Goal: Information Seeking & Learning: Learn about a topic

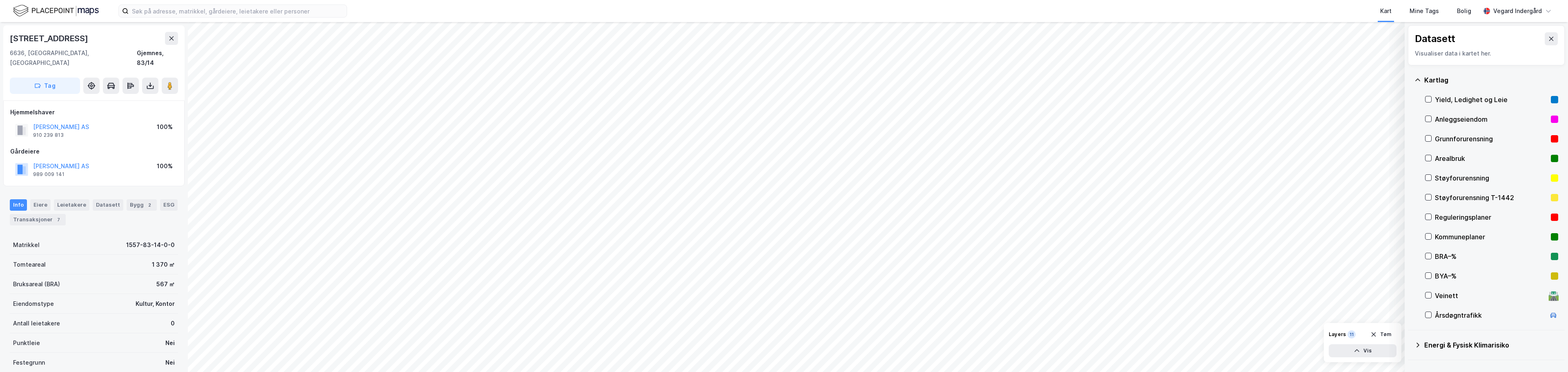
scroll to position [2, 0]
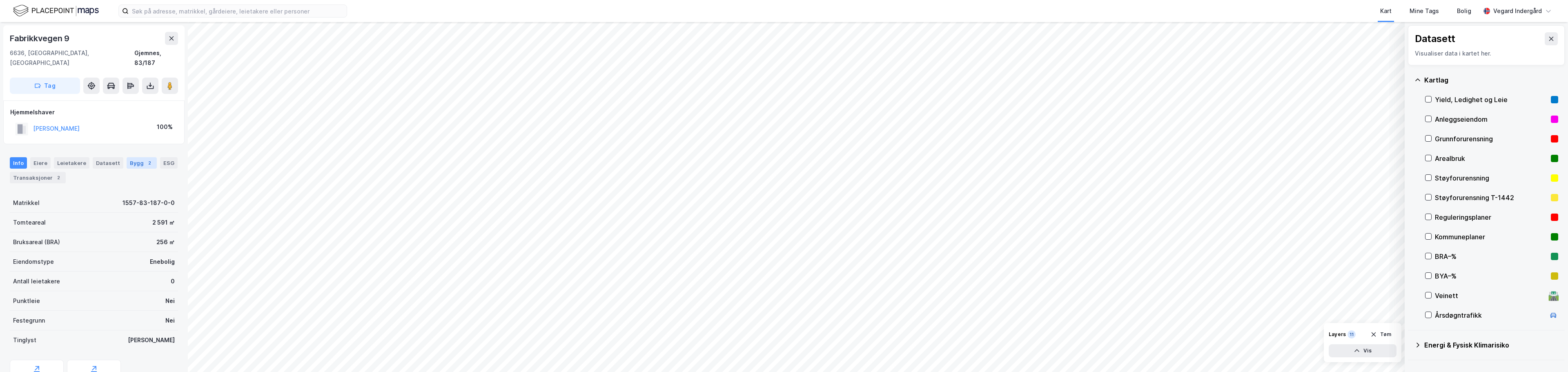
click at [131, 157] on div "Bygg 2" at bounding box center [142, 163] width 30 height 12
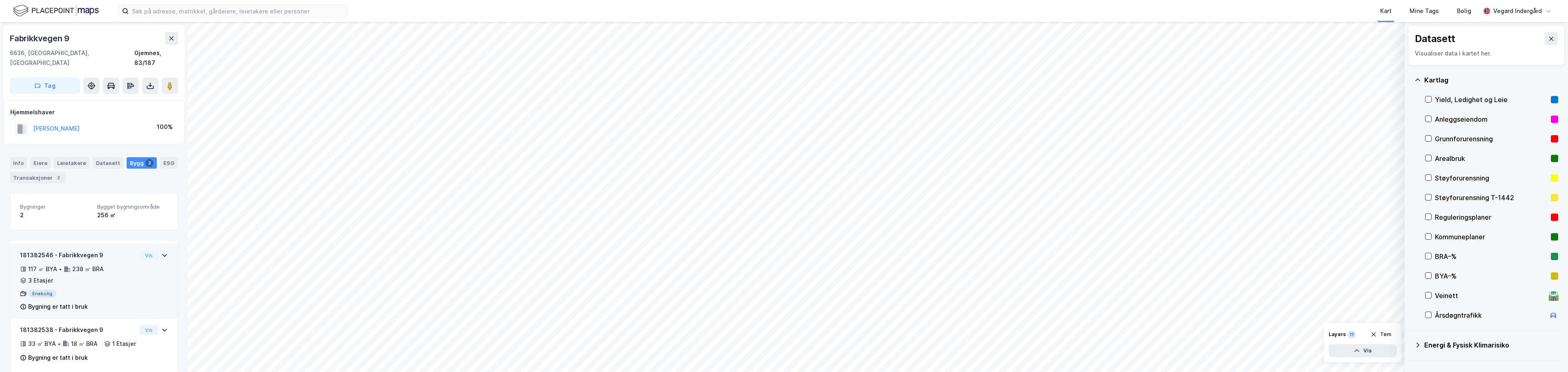
scroll to position [12, 0]
click at [142, 240] on button "Vis" at bounding box center [149, 245] width 18 height 10
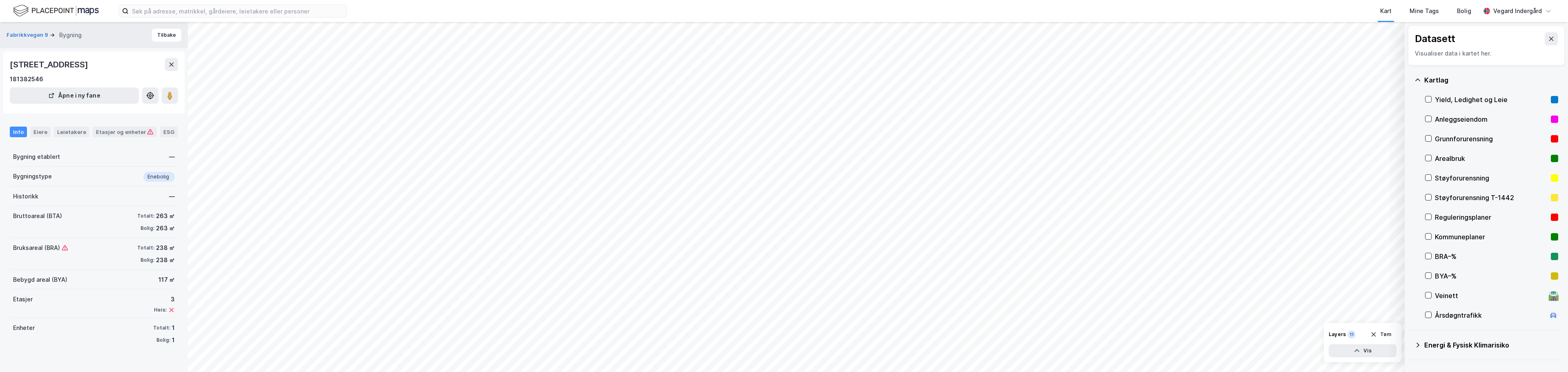
scroll to position [1, 0]
click at [152, 182] on div "Enebolig" at bounding box center [159, 177] width 32 height 10
click at [91, 187] on div "Bygningstype Enebolig" at bounding box center [94, 177] width 168 height 20
click at [1427, 217] on icon at bounding box center [1428, 217] width 5 height 5
drag, startPoint x: 1430, startPoint y: 239, endPoint x: 1427, endPoint y: 231, distance: 8.5
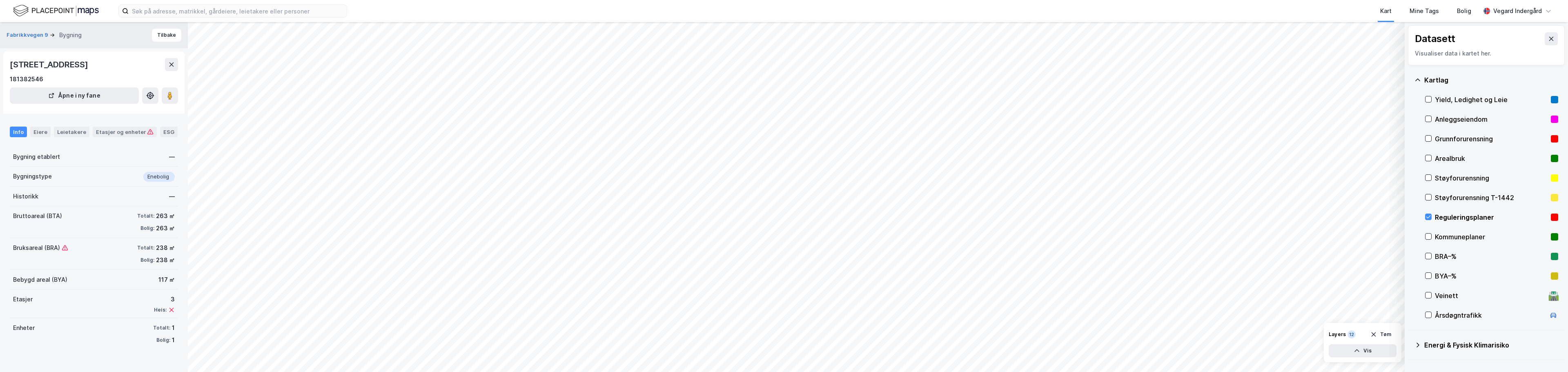
click at [1429, 237] on icon at bounding box center [1428, 236] width 5 height 5
click at [1427, 218] on icon at bounding box center [1428, 217] width 5 height 5
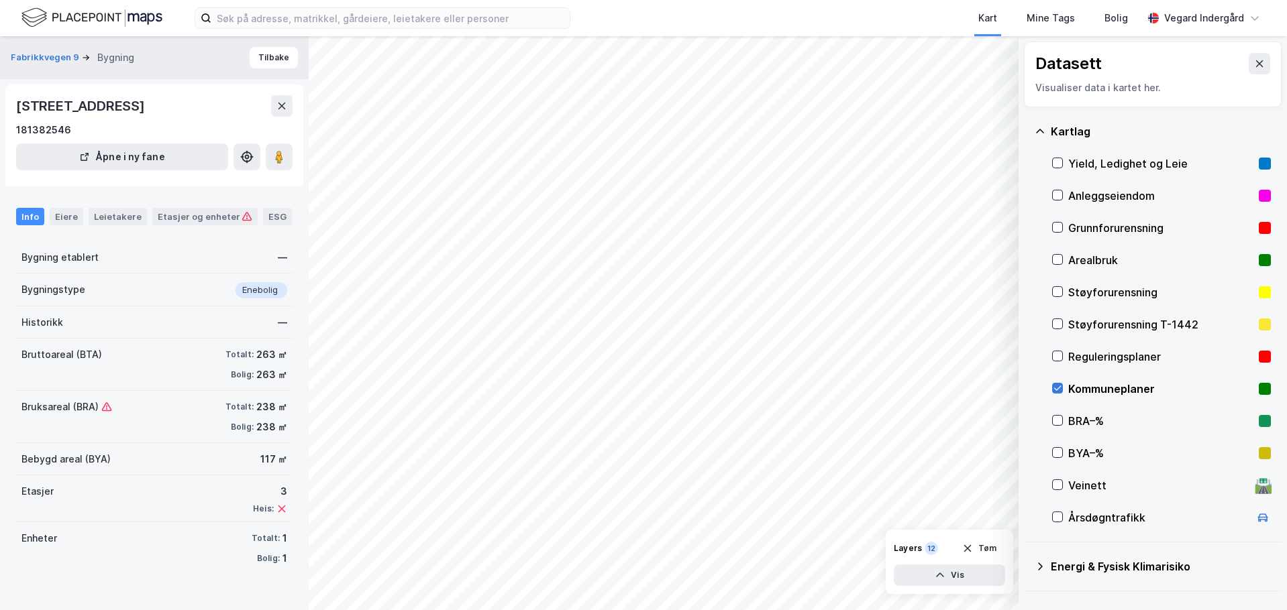
click at [1056, 389] on icon at bounding box center [1057, 388] width 9 height 9
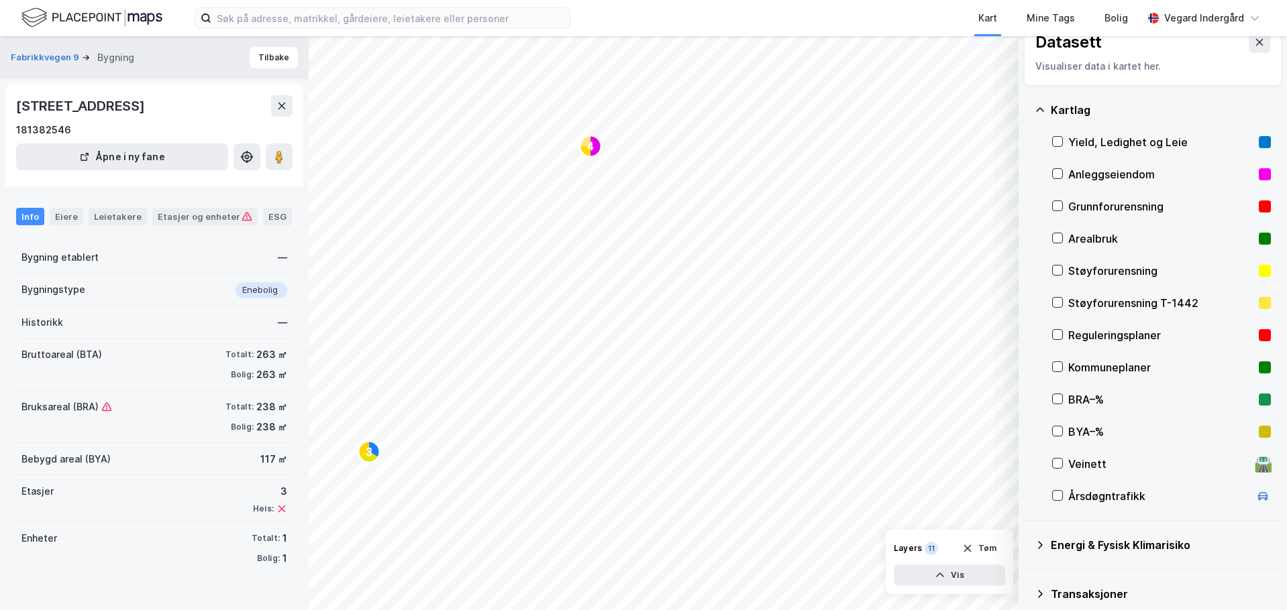
scroll to position [0, 0]
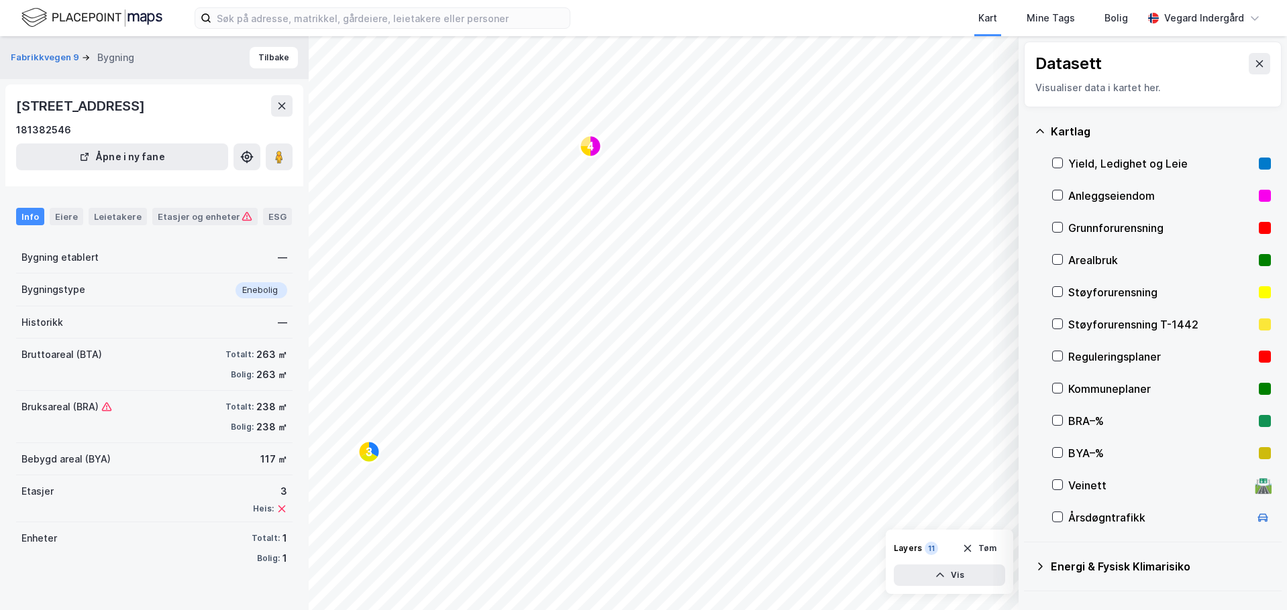
click at [1038, 125] on div "Kartlag" at bounding box center [1152, 131] width 236 height 32
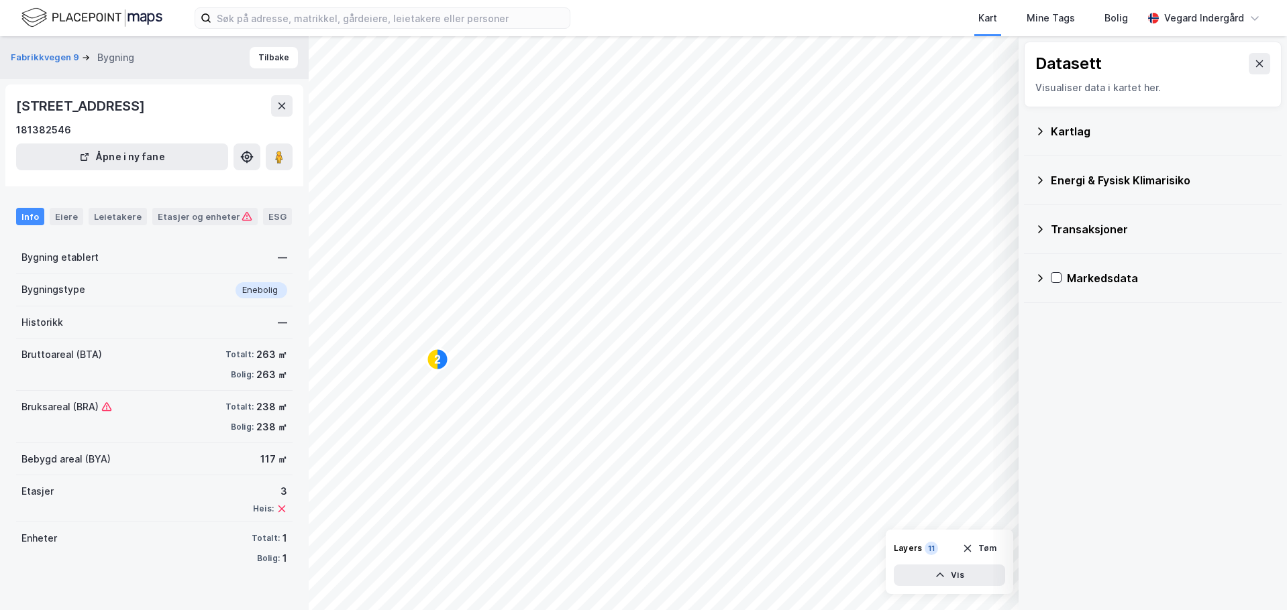
click at [1042, 130] on icon at bounding box center [1039, 131] width 11 height 11
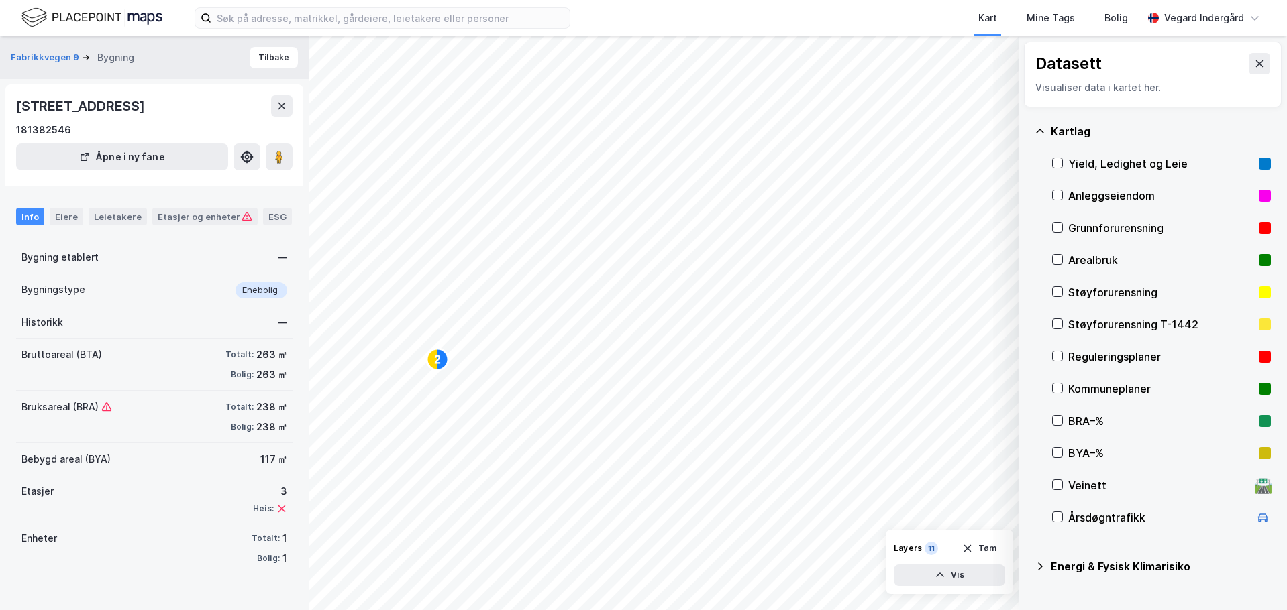
click at [1044, 125] on div "Kartlag" at bounding box center [1152, 131] width 236 height 32
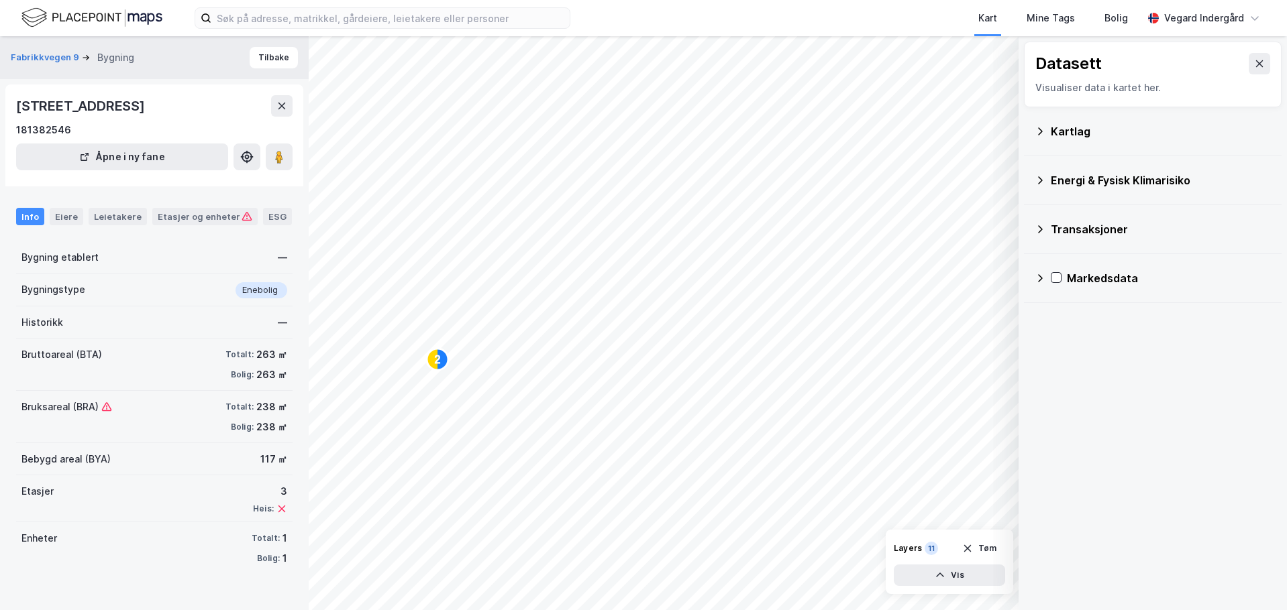
click at [1038, 190] on div "Energi & Fysisk Klimarisiko" at bounding box center [1152, 180] width 236 height 32
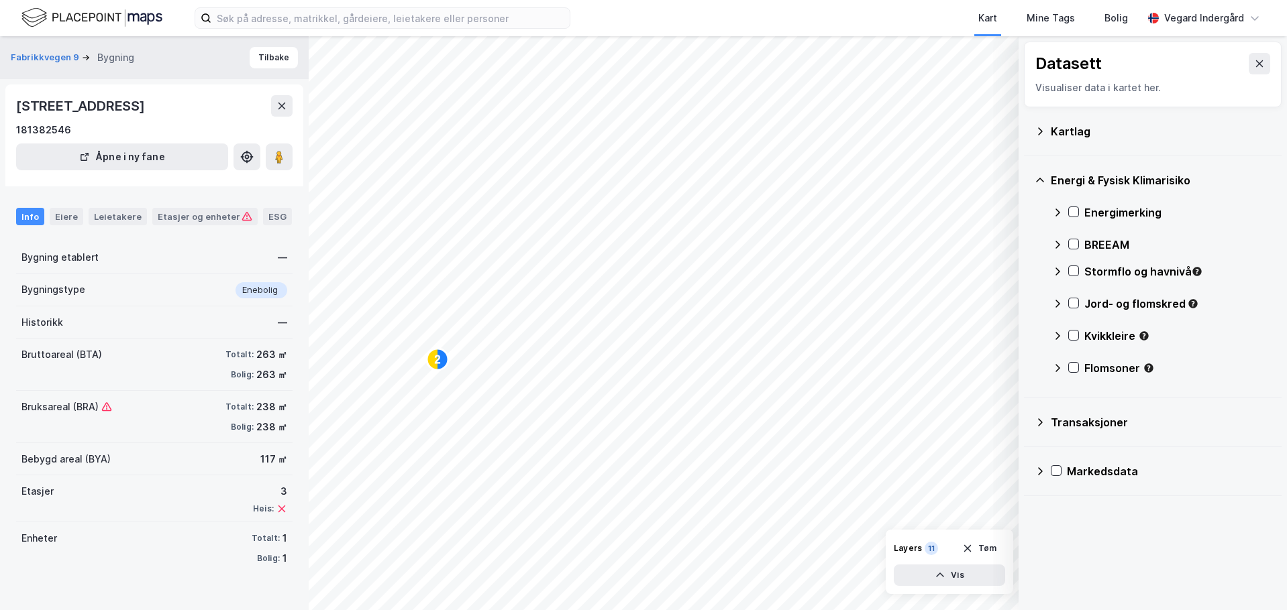
drag, startPoint x: 1038, startPoint y: 174, endPoint x: 1046, endPoint y: 210, distance: 36.5
click at [1038, 176] on icon at bounding box center [1039, 180] width 11 height 11
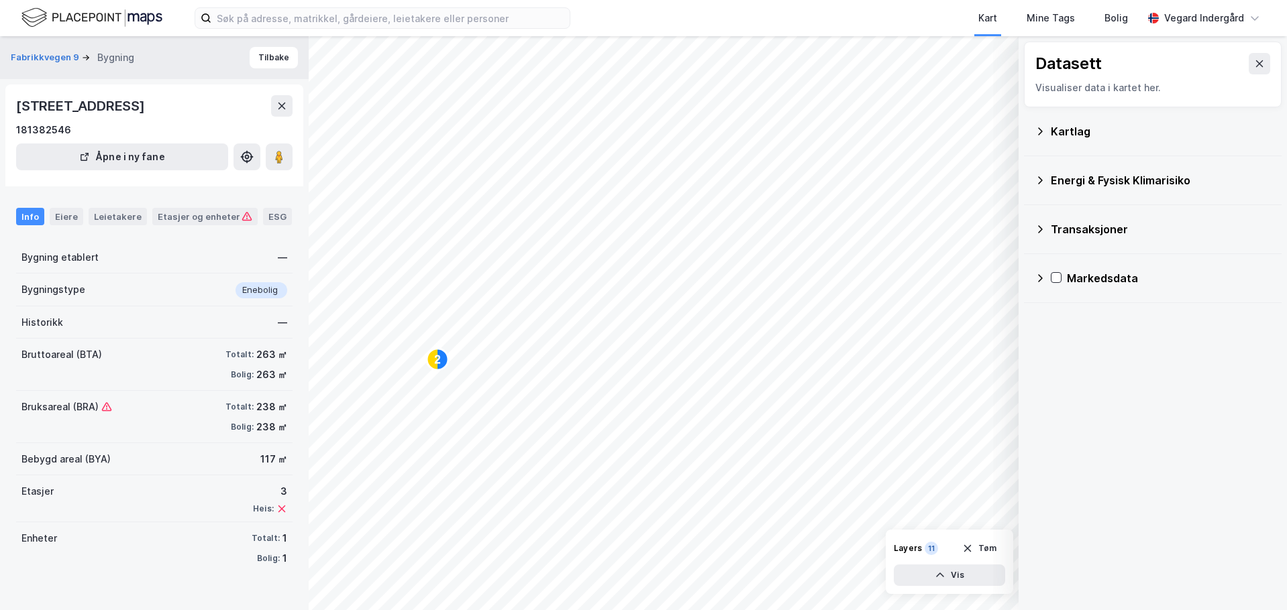
click at [1042, 234] on icon at bounding box center [1039, 229] width 11 height 11
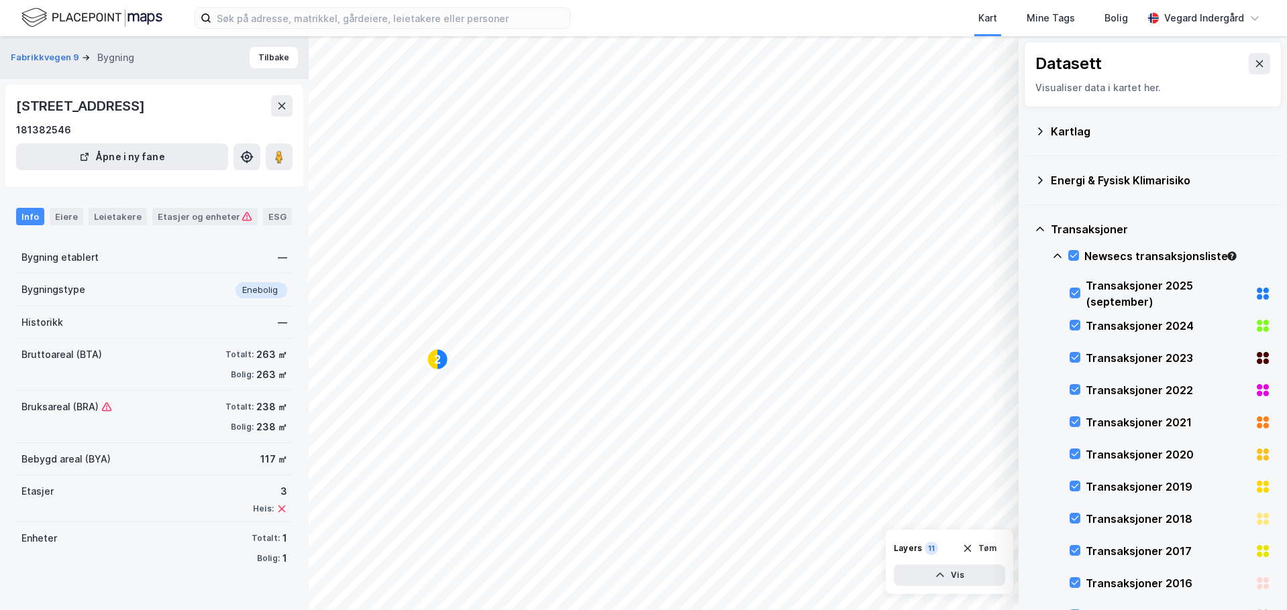
click at [1040, 233] on icon at bounding box center [1039, 229] width 11 height 11
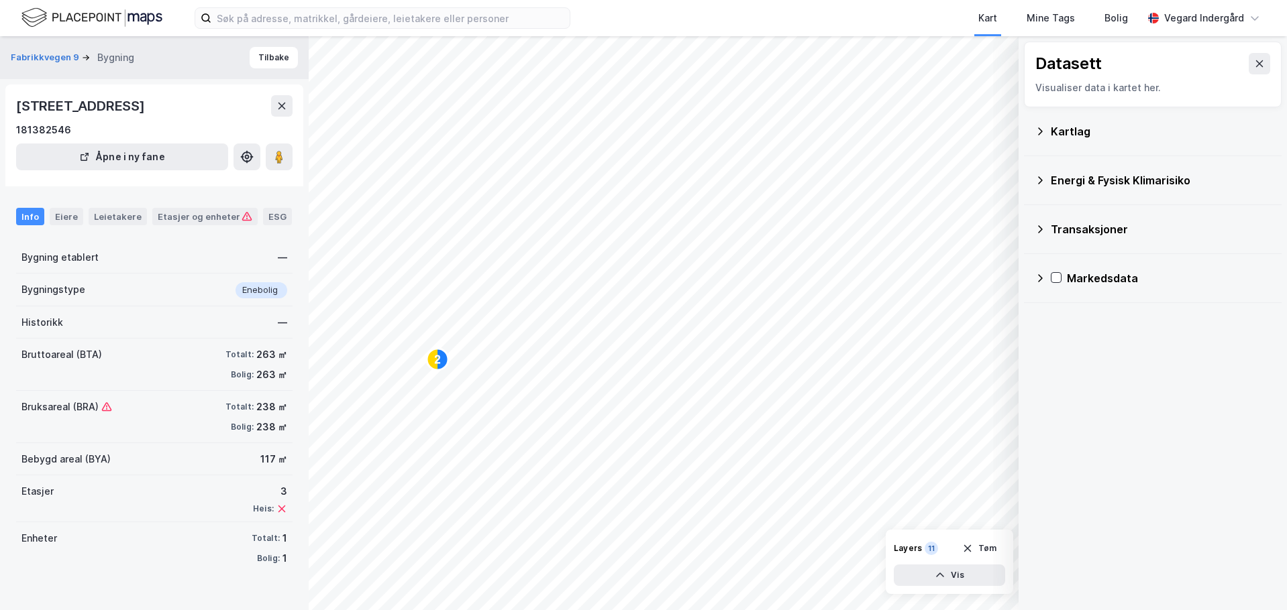
click at [1042, 275] on icon at bounding box center [1039, 278] width 11 height 11
click at [1040, 236] on div "Transaksjoner" at bounding box center [1152, 229] width 236 height 32
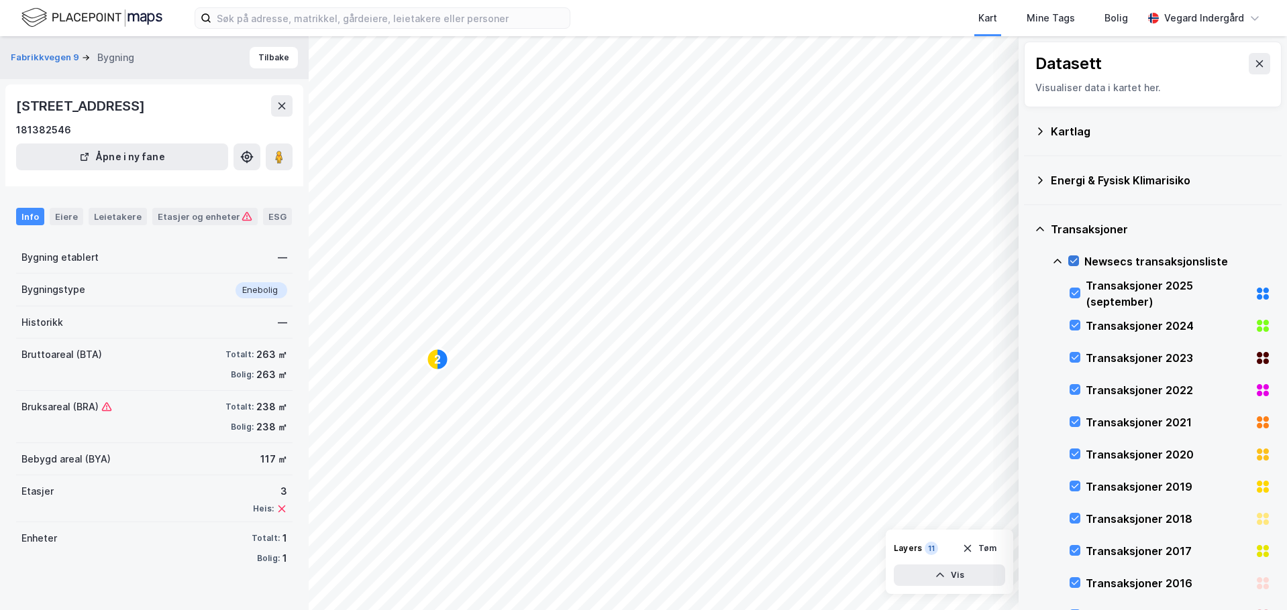
click at [1075, 261] on div at bounding box center [1073, 261] width 11 height 11
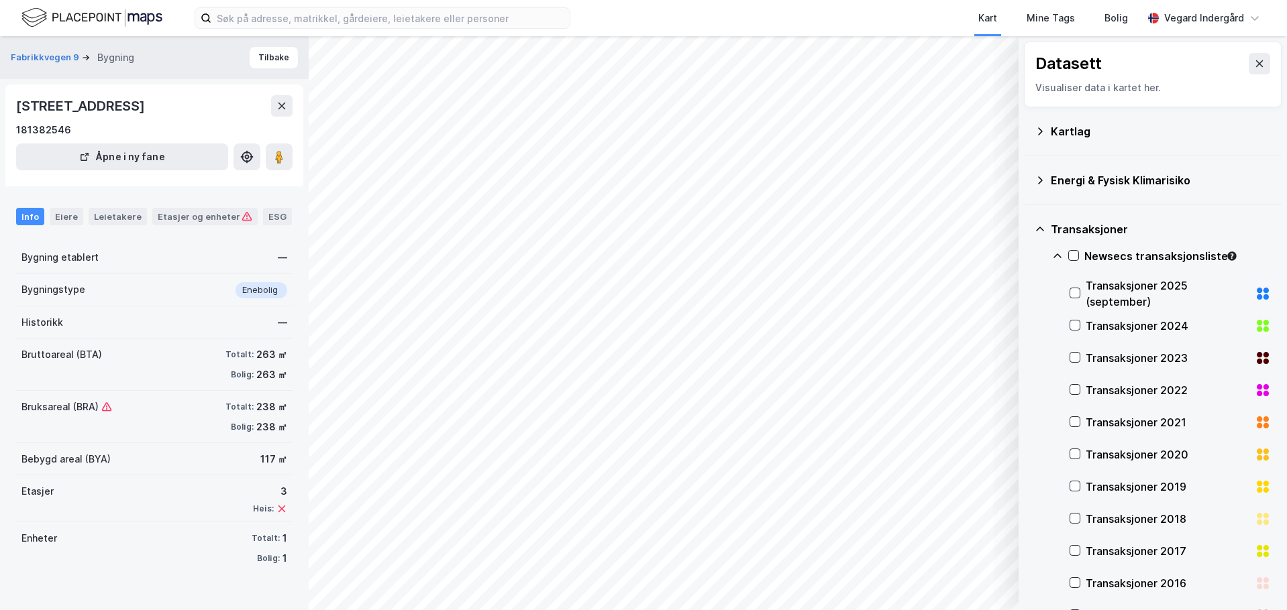
click at [1045, 231] on div "Transaksjoner" at bounding box center [1152, 229] width 236 height 32
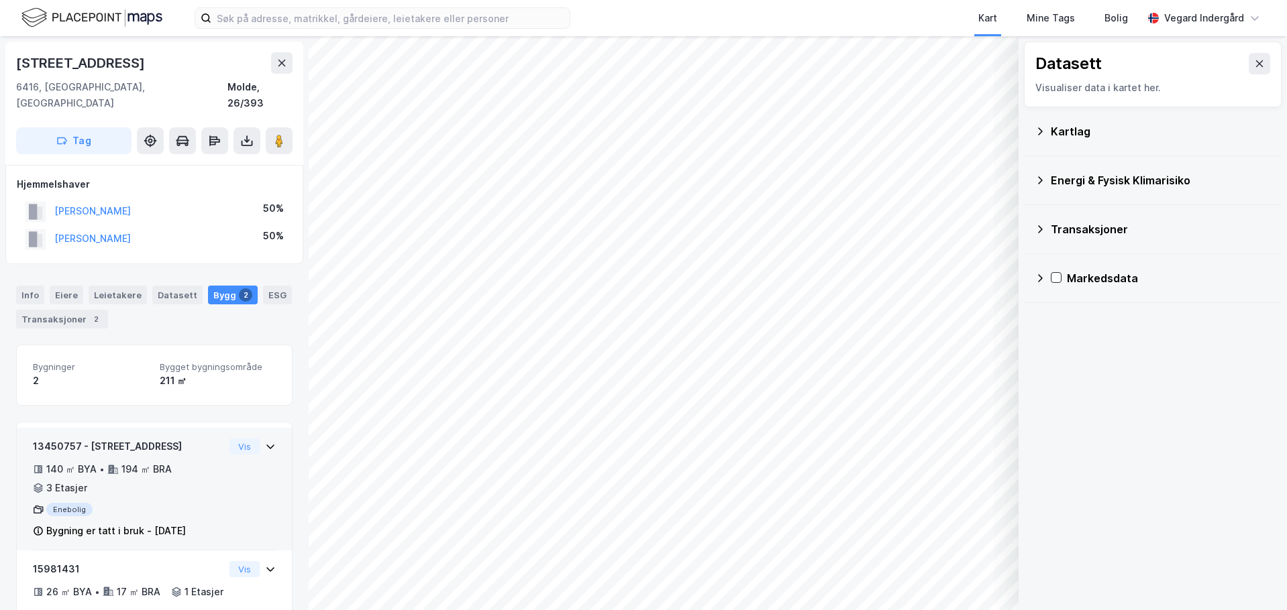
scroll to position [48, 0]
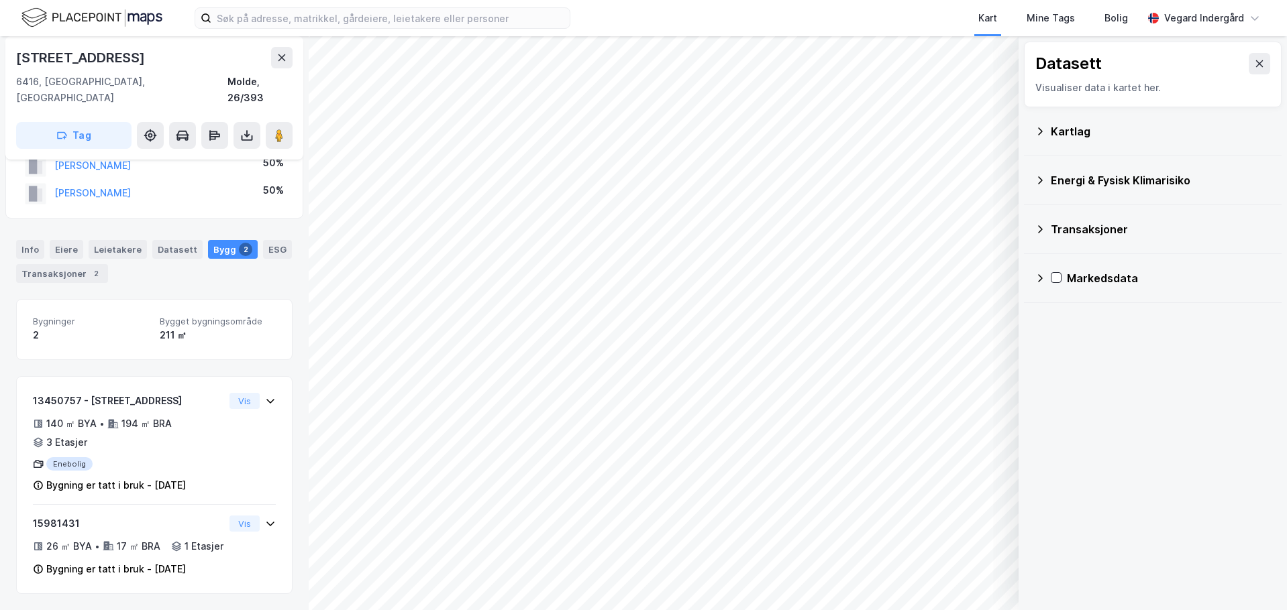
click at [1045, 129] on div "Kartlag" at bounding box center [1152, 131] width 236 height 32
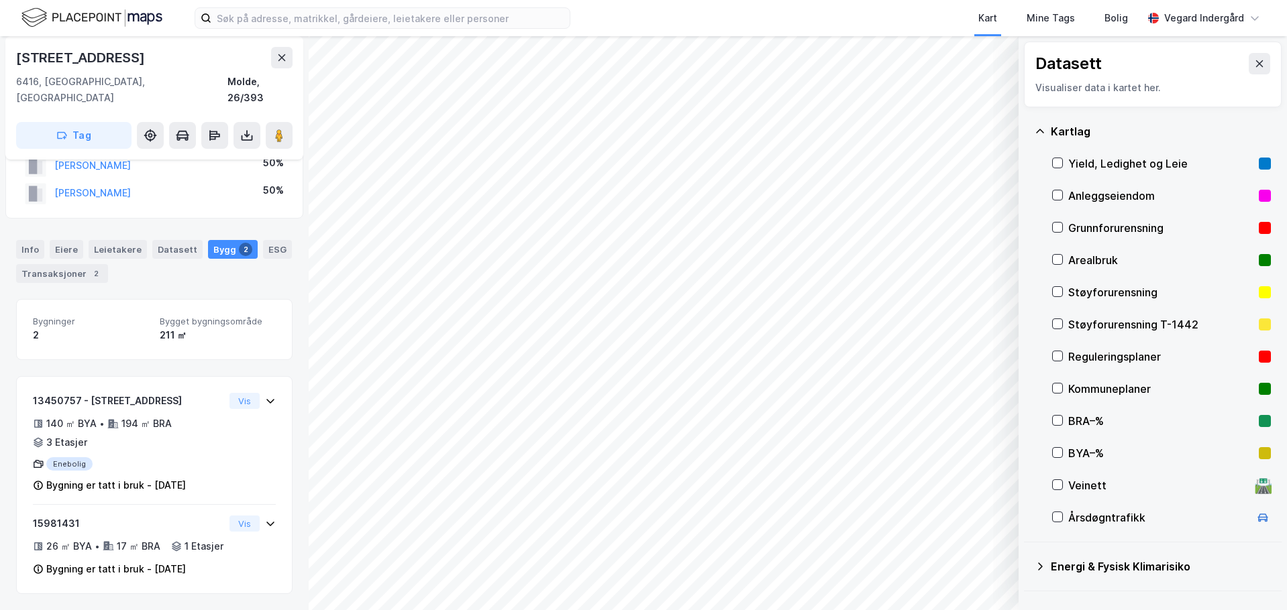
click at [1047, 129] on div "Kartlag" at bounding box center [1152, 131] width 236 height 32
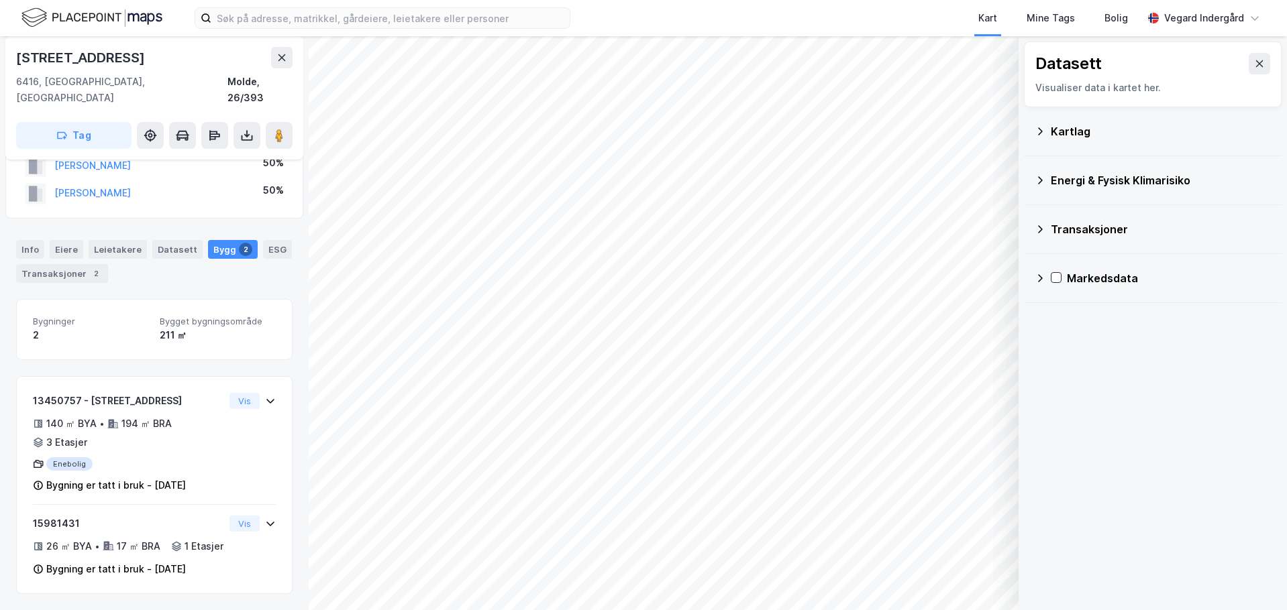
click at [1044, 183] on icon at bounding box center [1039, 180] width 11 height 11
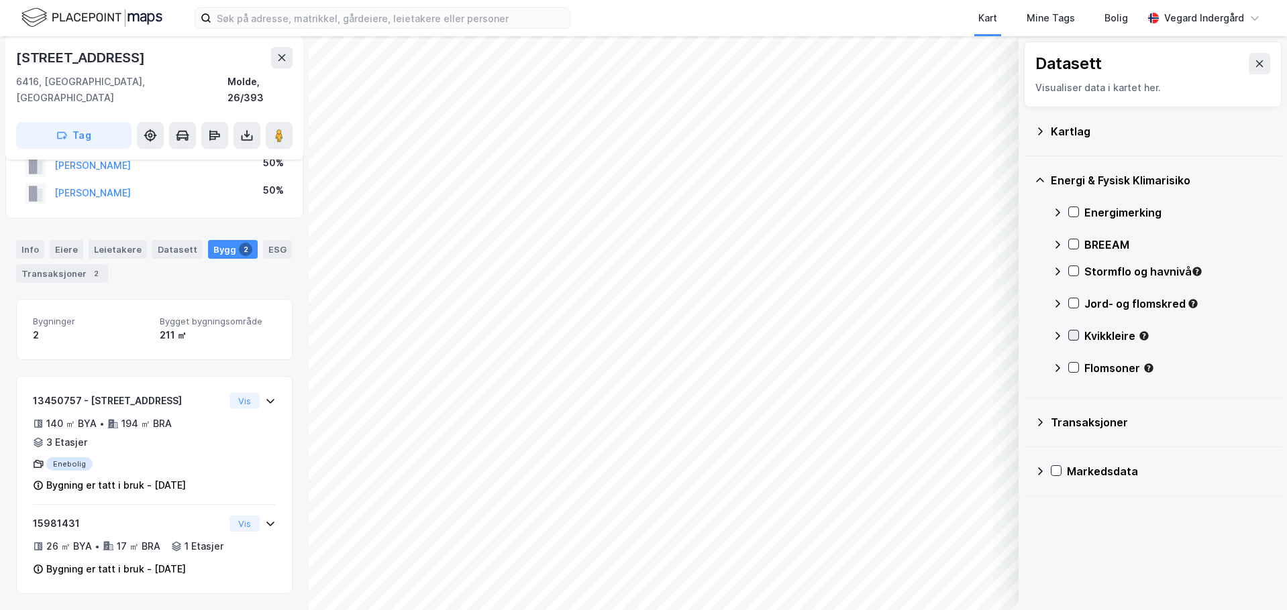
click at [1074, 334] on icon at bounding box center [1073, 335] width 9 height 9
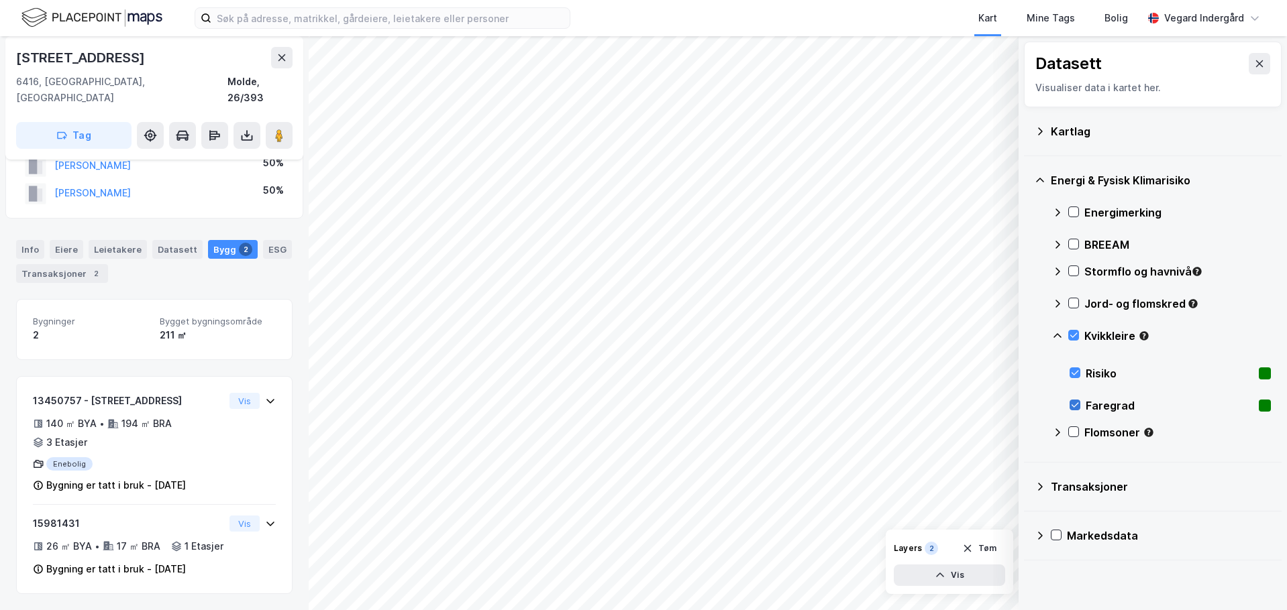
click at [1077, 403] on icon at bounding box center [1074, 404] width 9 height 9
click at [1079, 370] on icon at bounding box center [1074, 372] width 9 height 9
click at [1075, 407] on icon at bounding box center [1074, 405] width 7 height 5
click at [960, 581] on button "Vis" at bounding box center [949, 575] width 111 height 21
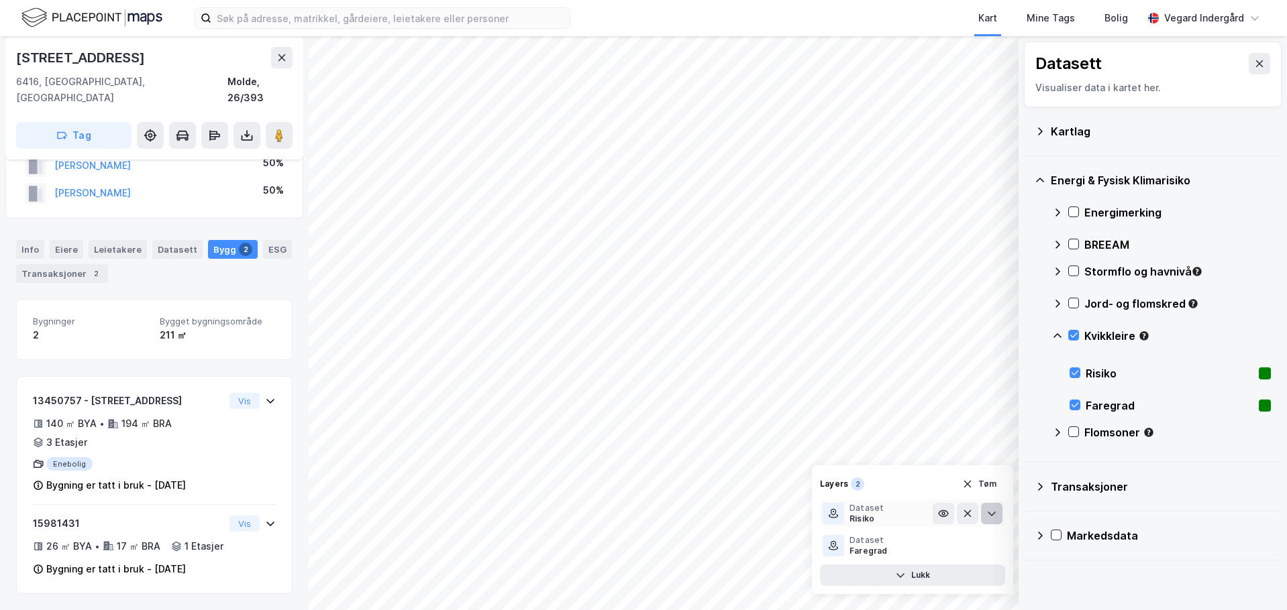
click at [997, 510] on button at bounding box center [991, 513] width 21 height 21
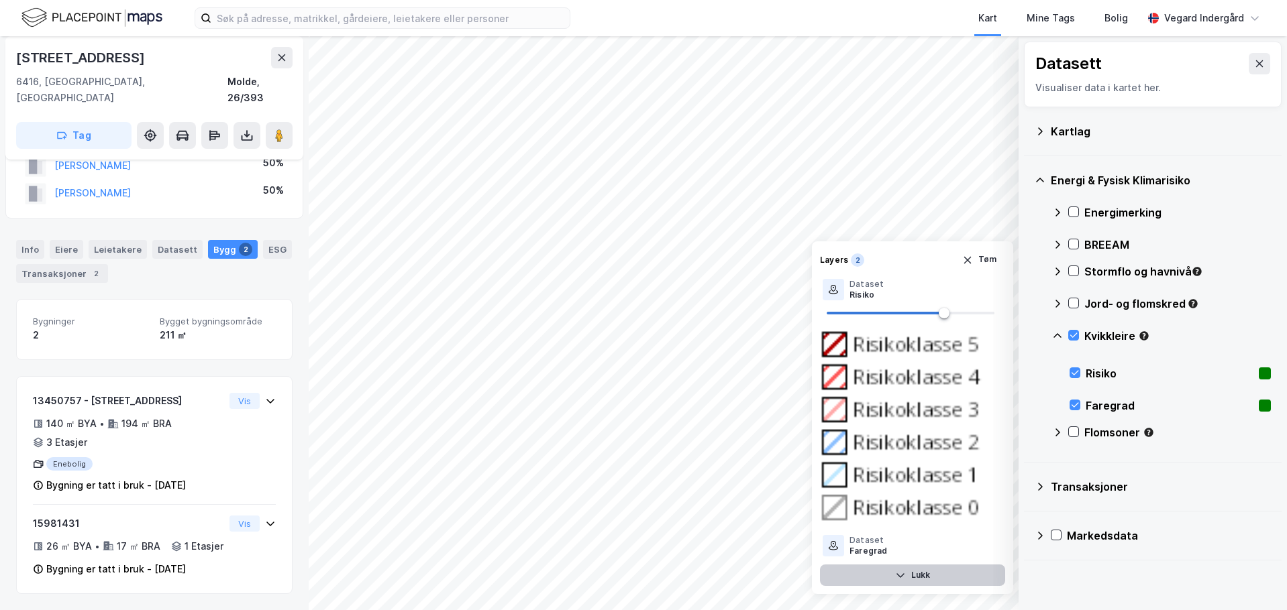
click at [946, 572] on button "Lukk" at bounding box center [912, 575] width 185 height 21
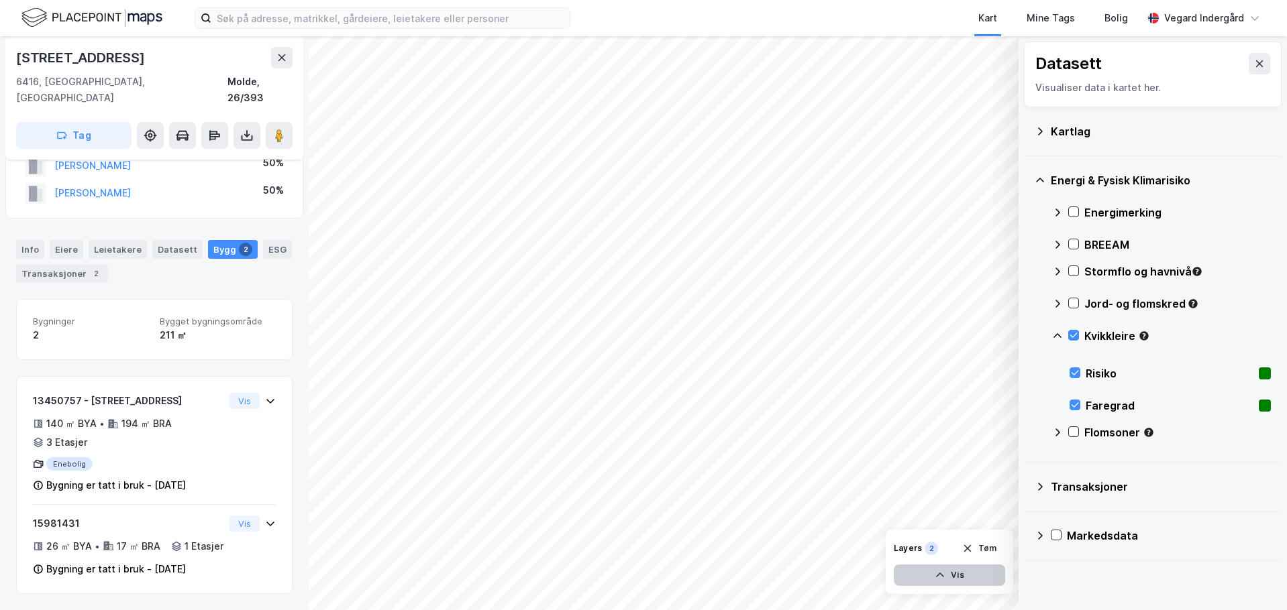
click at [945, 575] on icon "button" at bounding box center [939, 575] width 11 height 11
click at [987, 547] on icon at bounding box center [991, 546] width 11 height 11
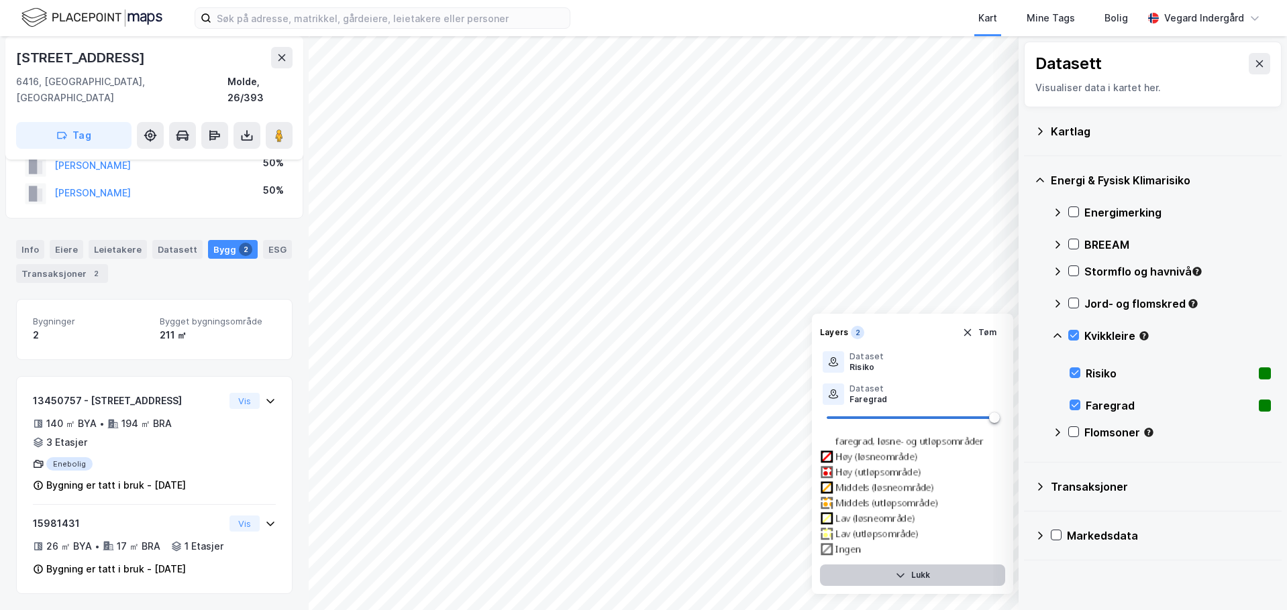
click at [948, 580] on button "Lukk" at bounding box center [912, 575] width 185 height 21
